Goal: Task Accomplishment & Management: Complete application form

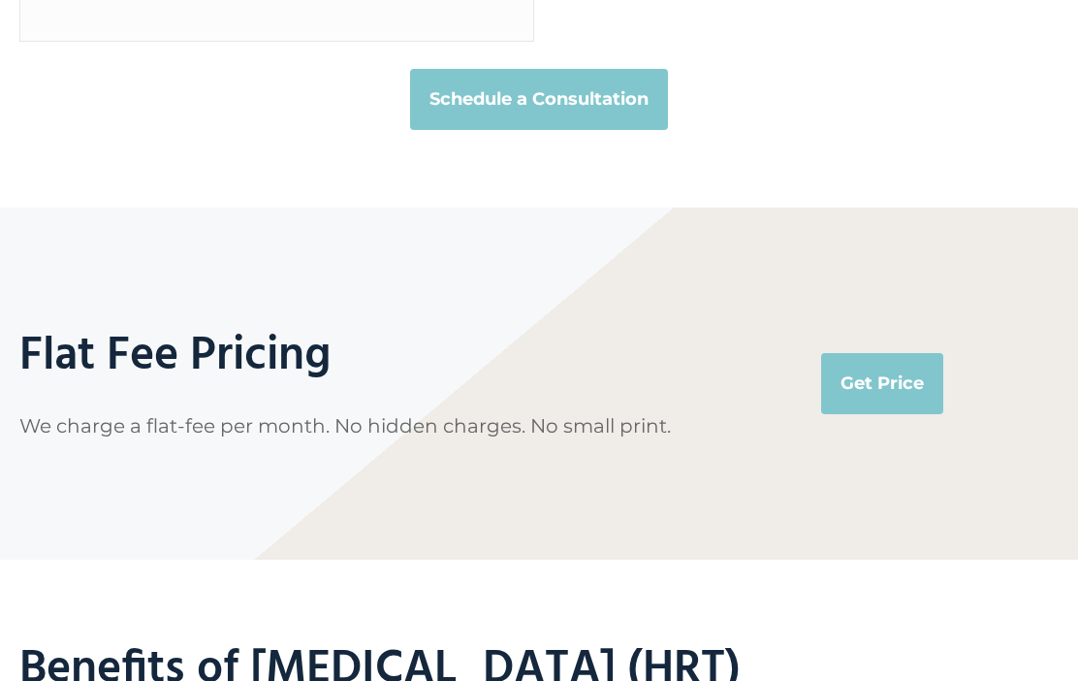
scroll to position [4210, 0]
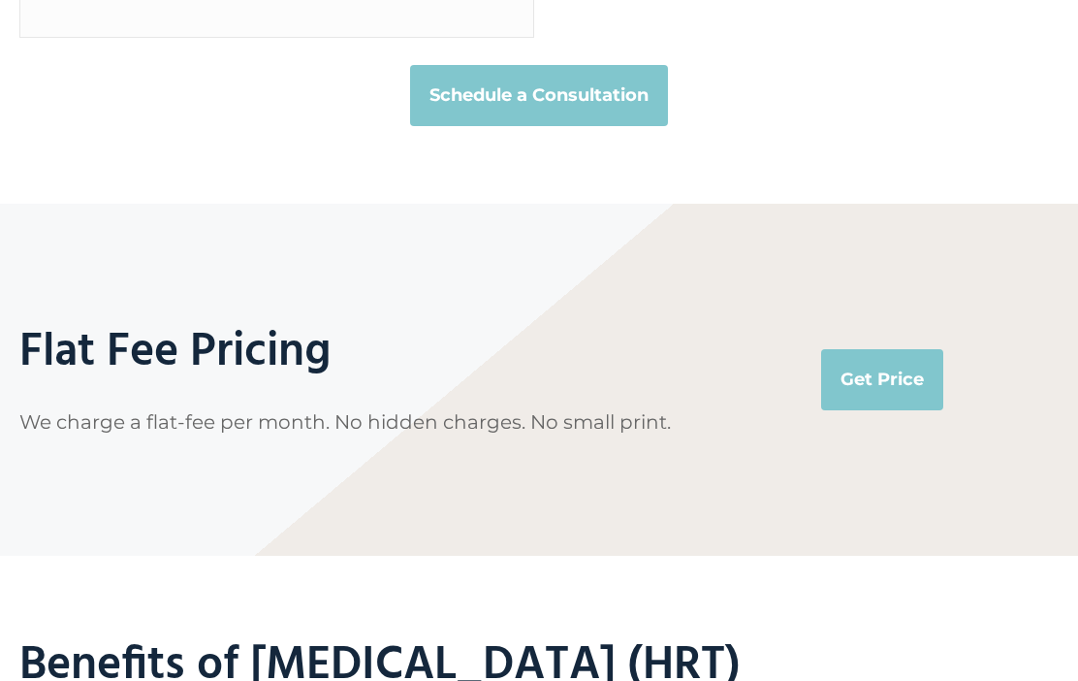
click at [876, 365] on link "Get Price" at bounding box center [882, 380] width 122 height 60
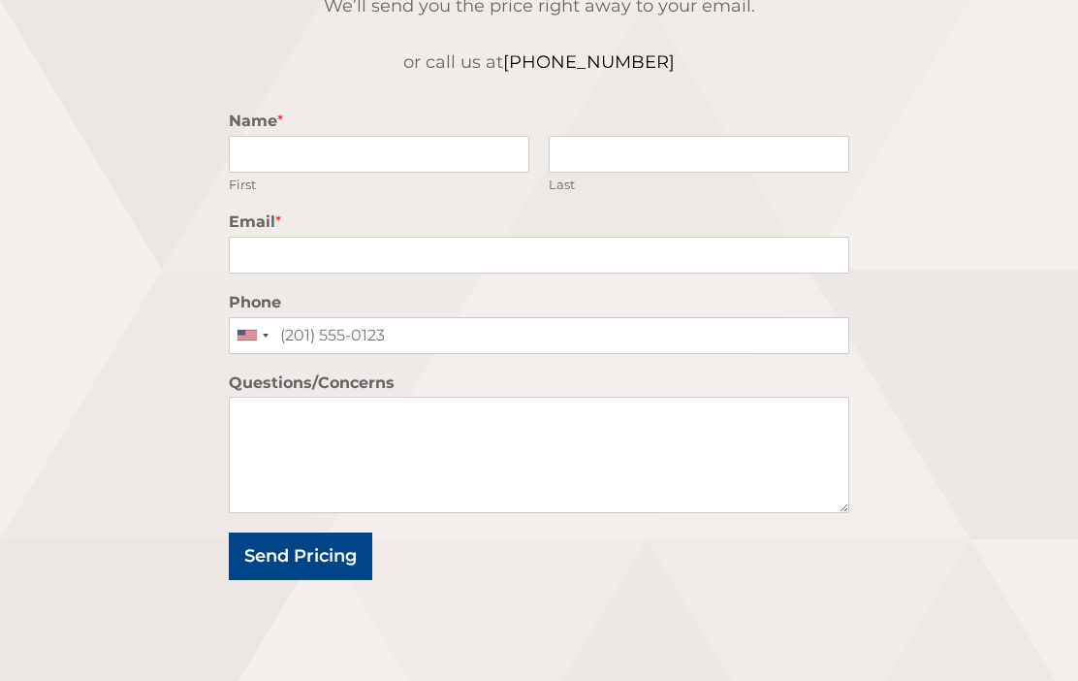
scroll to position [318, 0]
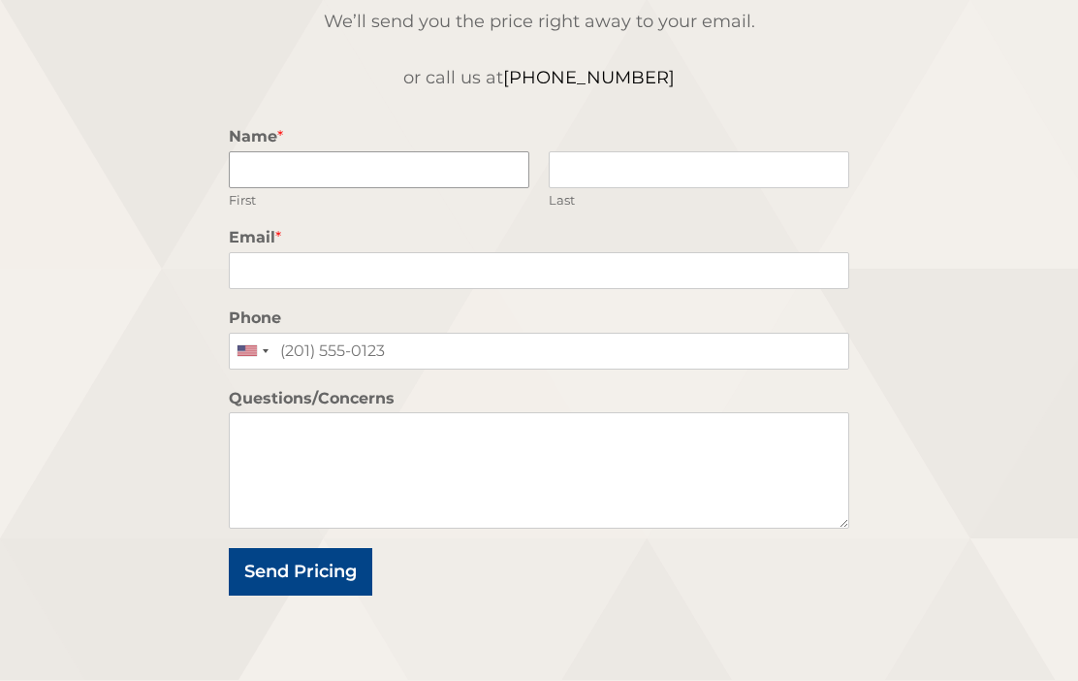
click at [487, 175] on input "Name *" at bounding box center [379, 170] width 301 height 37
type input "Sigalit"
type input "Heby"
type input "ob6int@gmail.com"
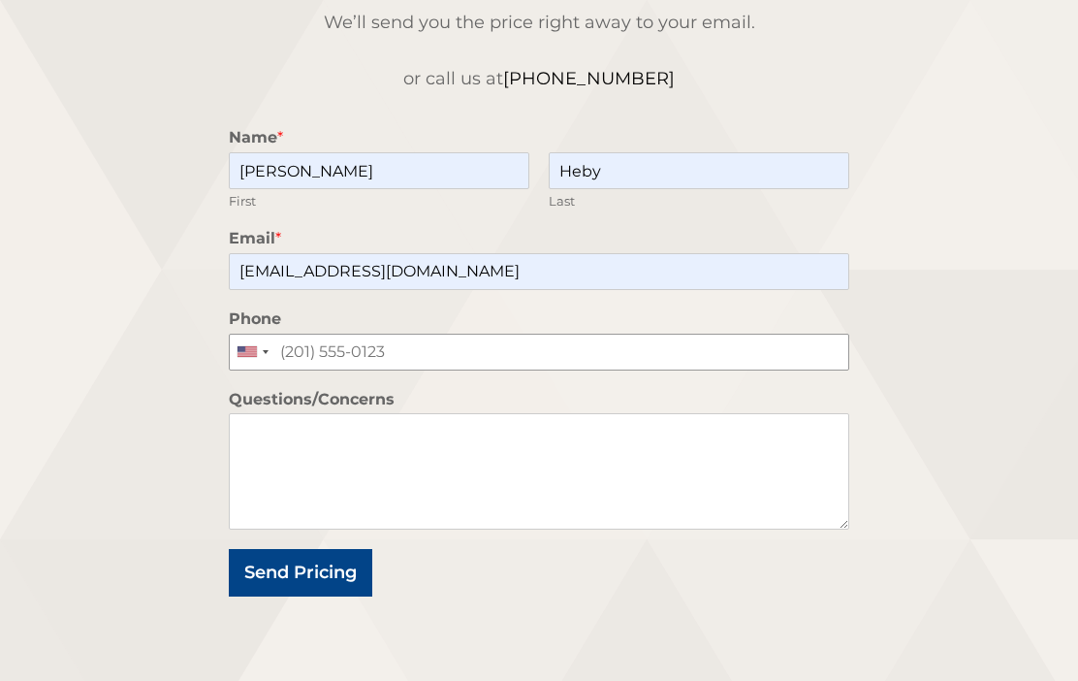
type input "9542439885"
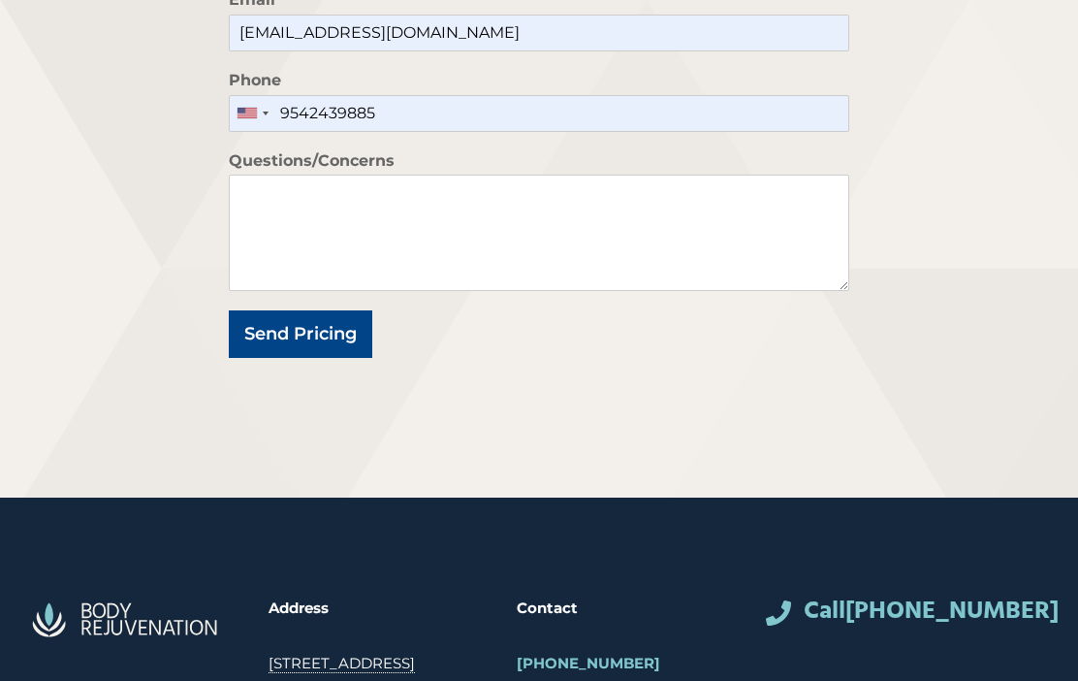
scroll to position [557, 0]
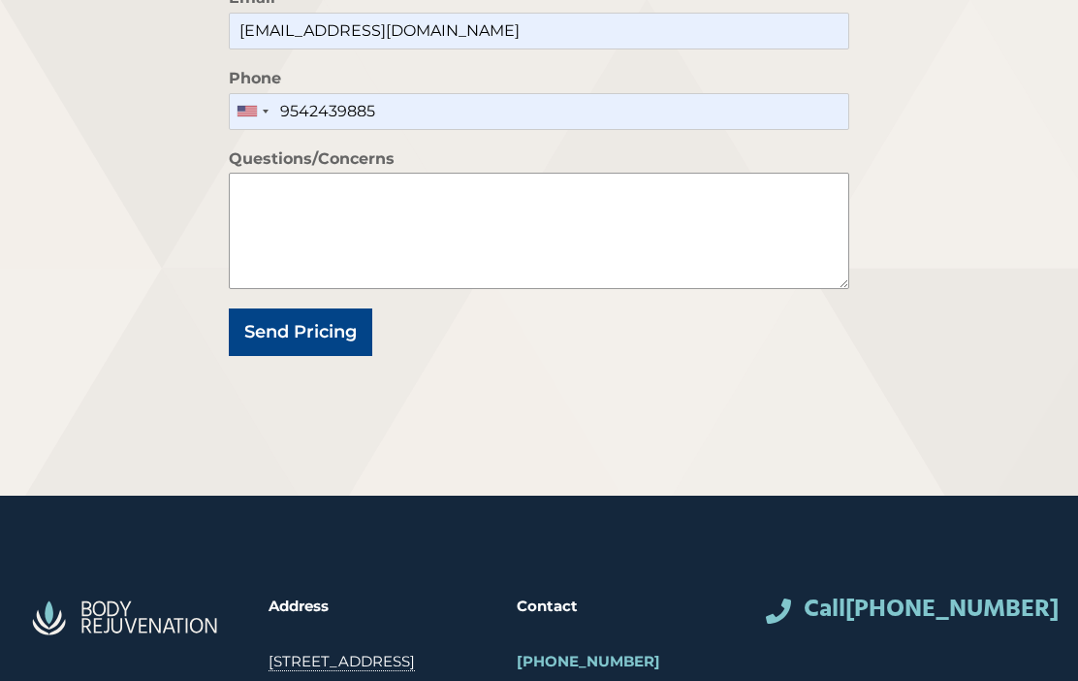
click at [420, 224] on textarea "Questions/Concerns" at bounding box center [539, 232] width 620 height 116
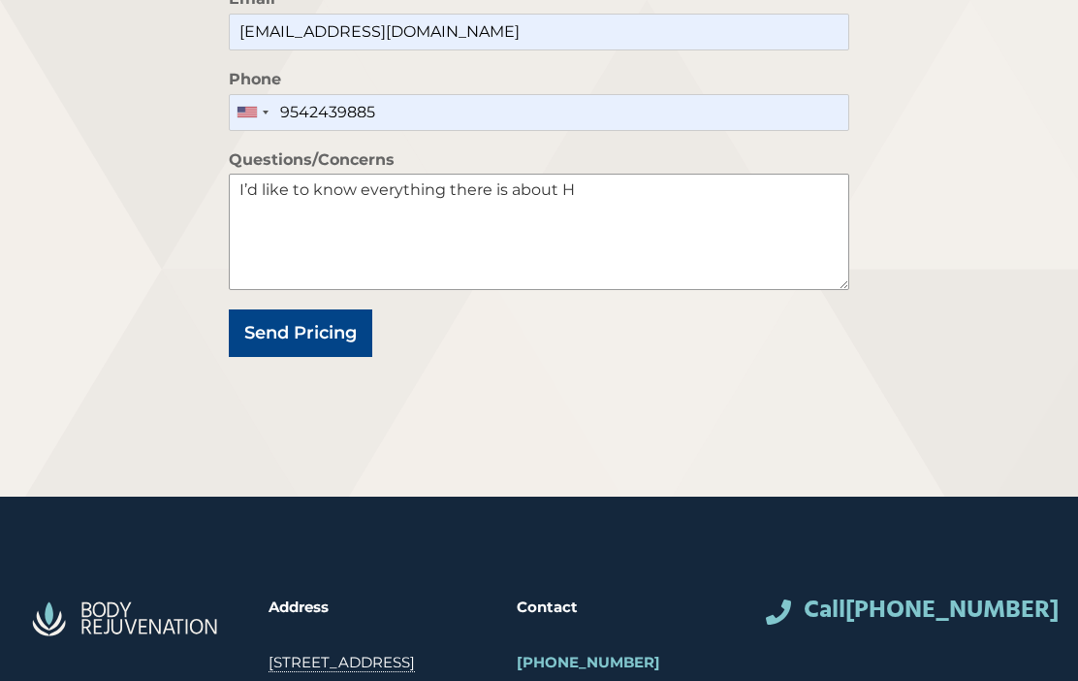
type textarea "I’d like to know everything there is about"
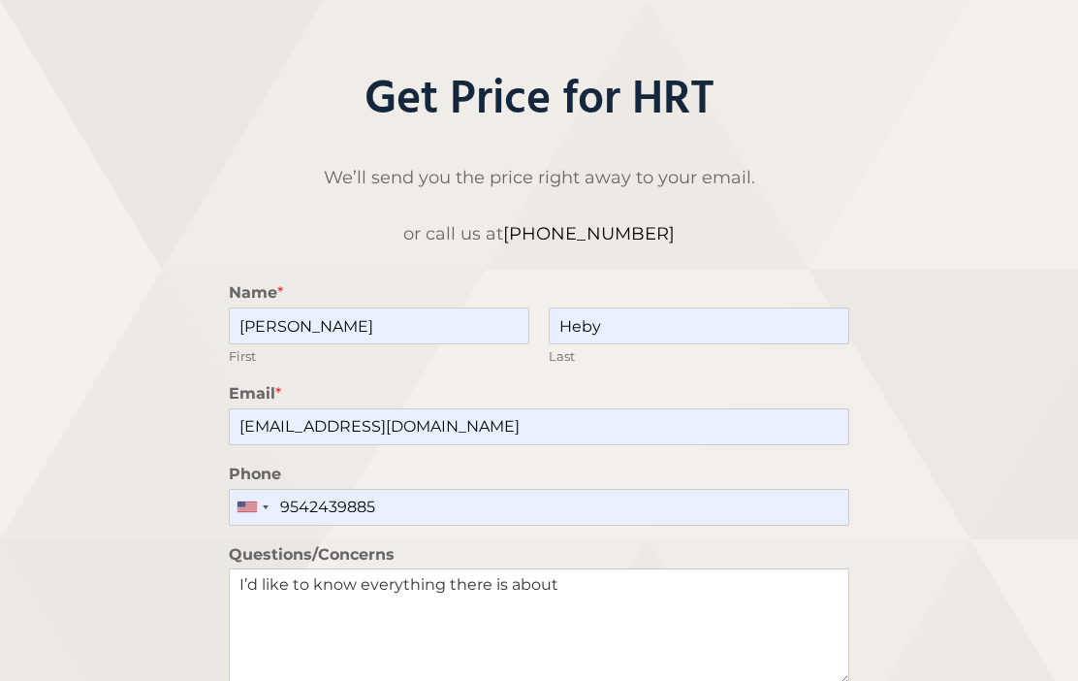
scroll to position [0, 0]
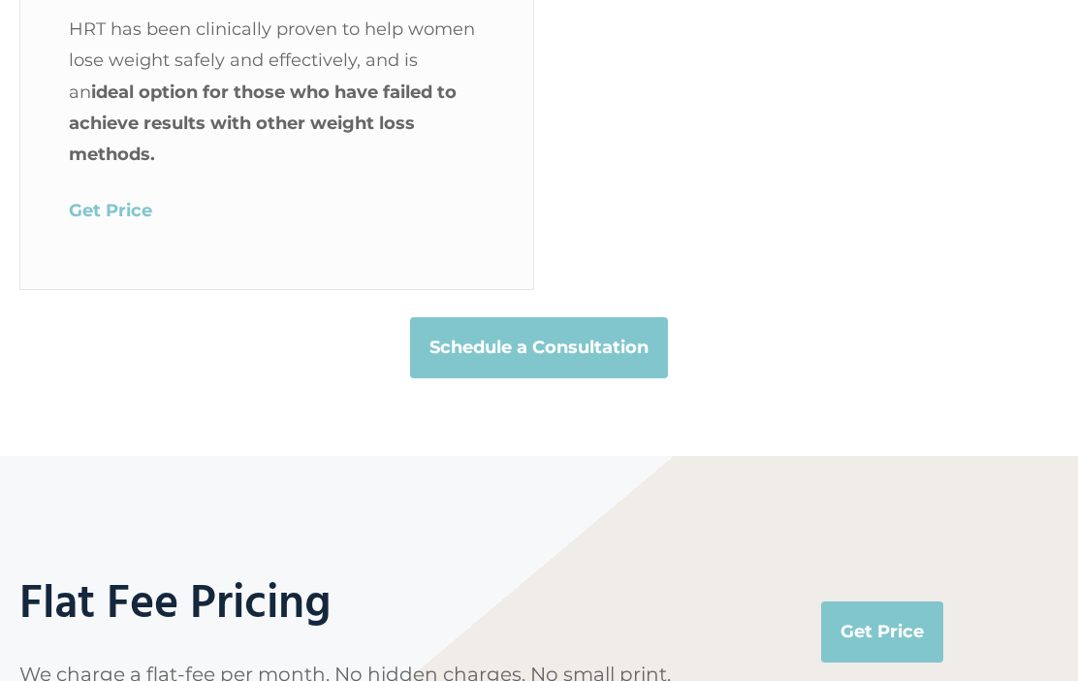
scroll to position [3957, 0]
